Goal: Browse casually

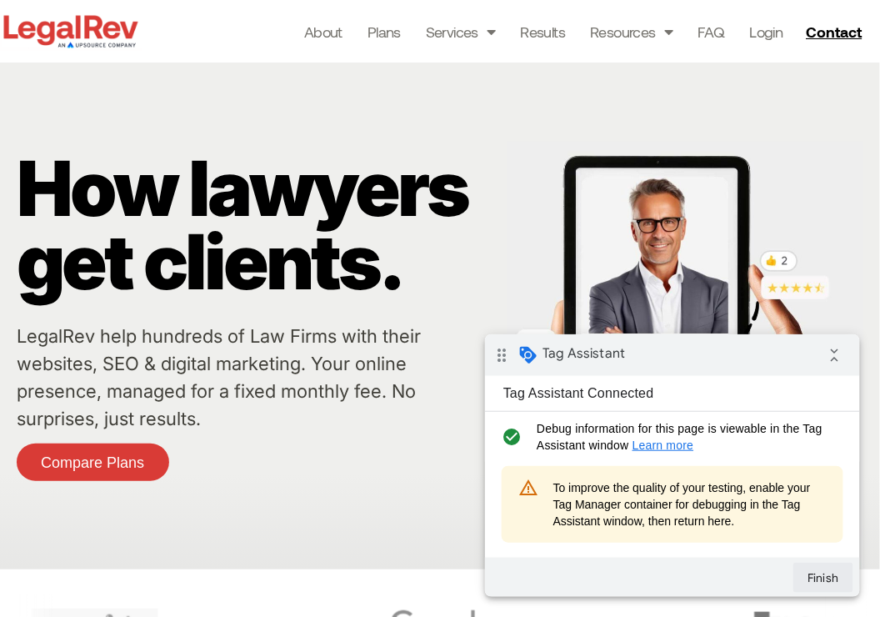
click at [820, 572] on button "Finish" at bounding box center [822, 577] width 60 height 30
